Goal: Transaction & Acquisition: Download file/media

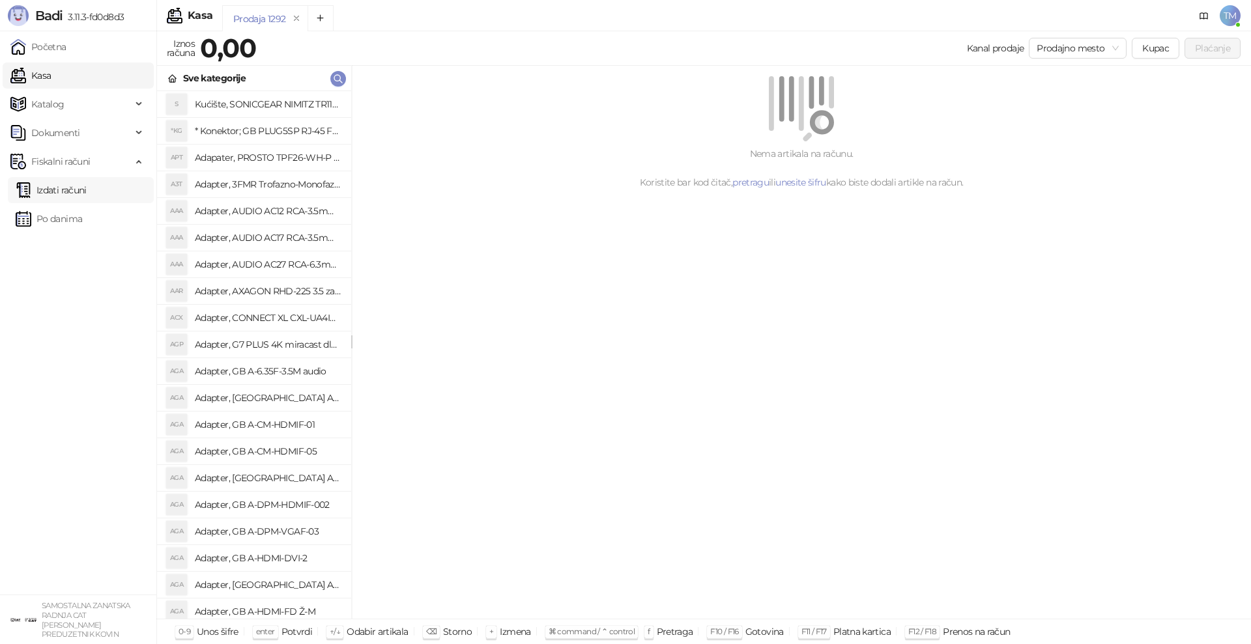
click at [64, 194] on link "Izdati računi" at bounding box center [51, 190] width 71 height 26
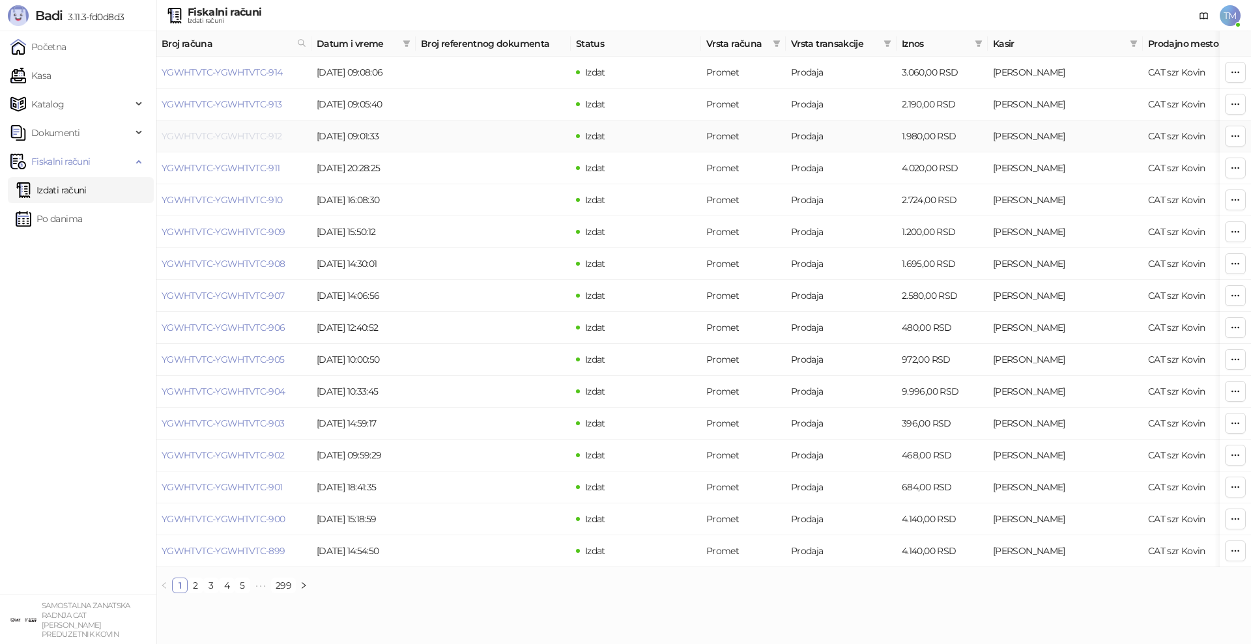
click at [227, 133] on link "YGWHTVTC-YGWHTVTC-912" at bounding box center [222, 136] width 120 height 12
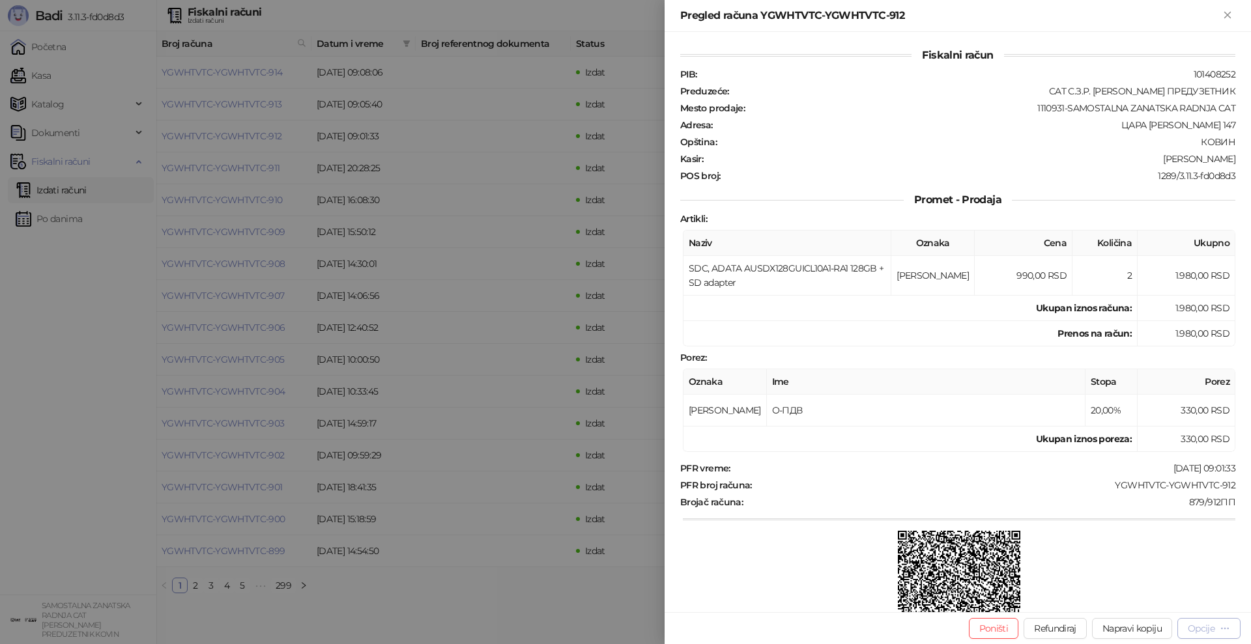
click at [1202, 624] on div "Opcije" at bounding box center [1200, 629] width 27 height 12
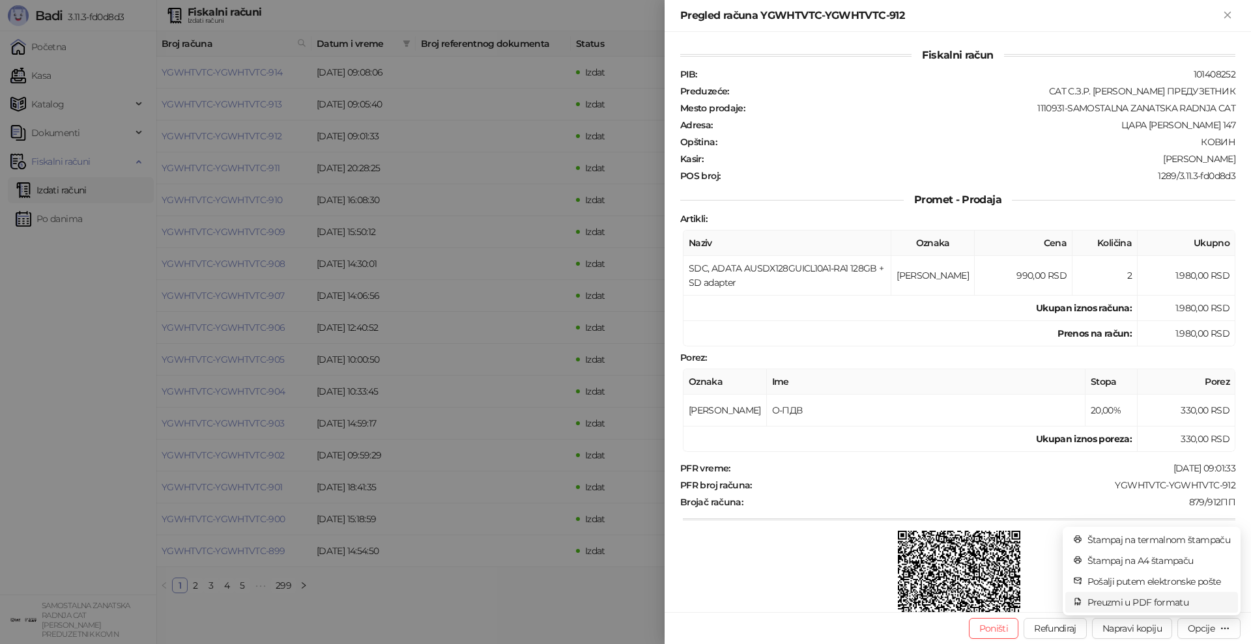
click at [1189, 600] on span "Preuzmi u PDF formatu" at bounding box center [1158, 602] width 143 height 14
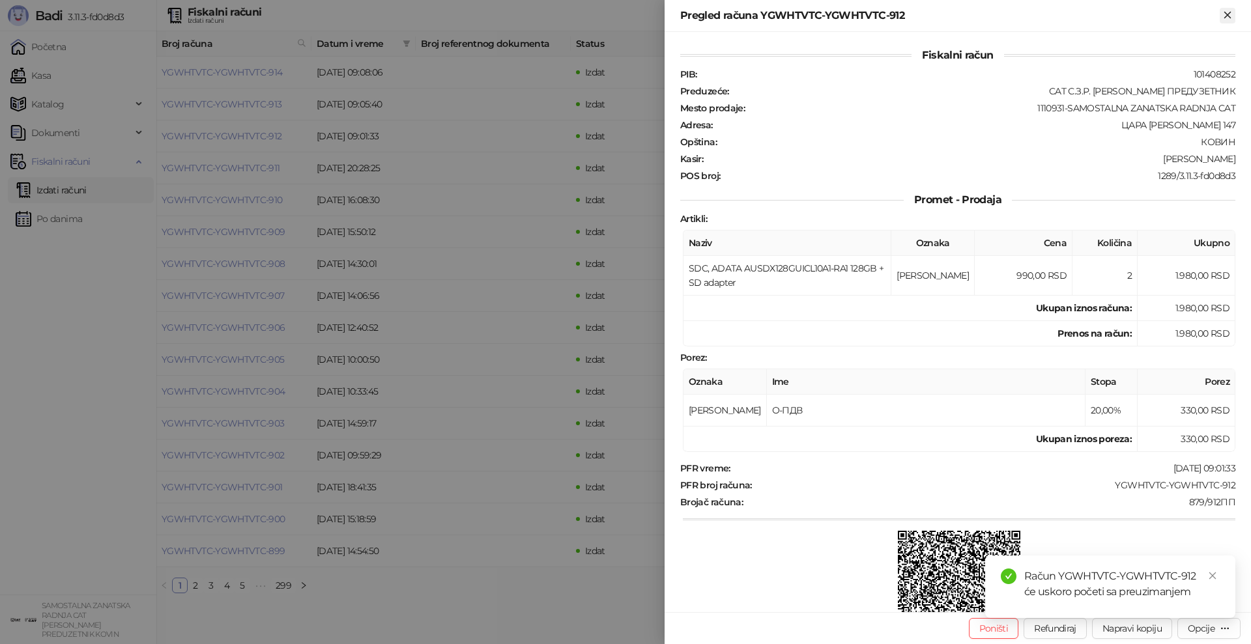
click at [1226, 14] on icon "Zatvori" at bounding box center [1227, 15] width 6 height 6
